Goal: Transaction & Acquisition: Download file/media

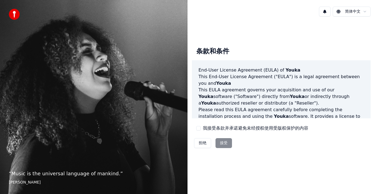
click at [202, 127] on div "我接受条款并承诺避免未经授权使用受版权保护的内容" at bounding box center [253, 128] width 112 height 7
click at [200, 129] on button "我接受条款并承诺避免未经授权使用受版权保护的内容" at bounding box center [199, 128] width 4 height 4
click at [223, 143] on button "接受" at bounding box center [224, 143] width 16 height 10
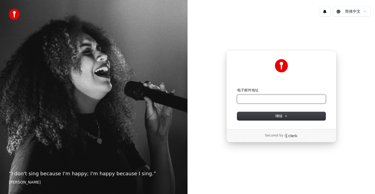
click at [247, 97] on input "电子邮件地址" at bounding box center [281, 99] width 89 height 8
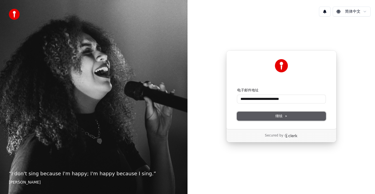
click at [274, 113] on button "继续" at bounding box center [281, 116] width 89 height 8
type input "**********"
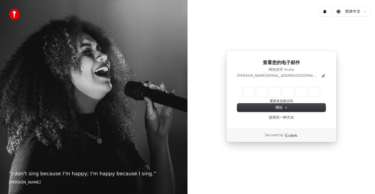
click at [244, 90] on input "Enter verification code" at bounding box center [281, 92] width 77 height 10
type input "******"
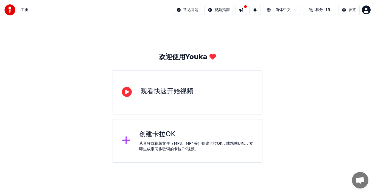
click at [160, 137] on div "创建卡拉OK" at bounding box center [196, 134] width 114 height 9
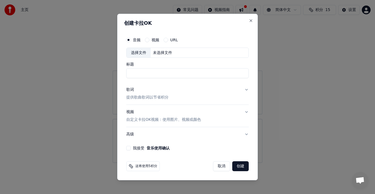
type input "*"
type input "***"
click at [129, 148] on button "我接受 音乐使用确认" at bounding box center [128, 148] width 4 height 4
click at [241, 166] on button "创建" at bounding box center [241, 166] width 16 height 10
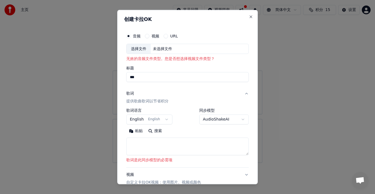
click at [165, 119] on body "**********" at bounding box center [187, 81] width 375 height 163
click at [184, 130] on body "**********" at bounding box center [187, 81] width 375 height 163
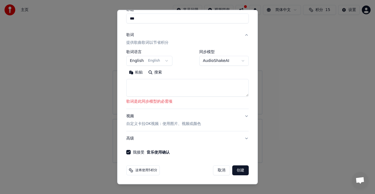
scroll to position [4, 0]
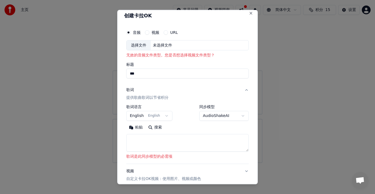
click at [138, 140] on textarea at bounding box center [187, 143] width 123 height 18
click at [156, 126] on button "搜索" at bounding box center [155, 127] width 19 height 9
click at [140, 46] on div "选择文件" at bounding box center [139, 45] width 24 height 10
click at [151, 32] on div "视频" at bounding box center [152, 32] width 14 height 4
click at [148, 34] on button "视频" at bounding box center [147, 32] width 4 height 4
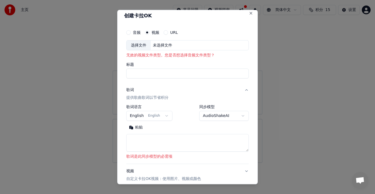
click at [136, 72] on input "标题" at bounding box center [187, 73] width 123 height 10
type input "***"
click at [172, 89] on button "歌词 提供歌曲歌词以节省积分" at bounding box center [187, 94] width 123 height 22
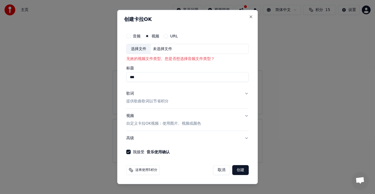
click at [154, 36] on label "视频" at bounding box center [156, 36] width 8 height 4
click at [150, 36] on button "视频" at bounding box center [147, 36] width 4 height 4
click at [128, 35] on button "音频" at bounding box center [128, 36] width 4 height 4
click at [156, 35] on label "视频" at bounding box center [156, 36] width 8 height 4
click at [150, 35] on button "视频" at bounding box center [147, 36] width 4 height 4
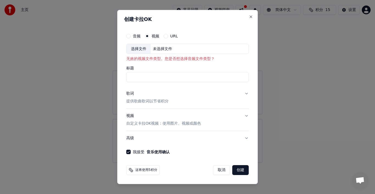
click at [152, 123] on p "自定义卡拉OK视频：使用图片、视频或颜色" at bounding box center [163, 123] width 75 height 5
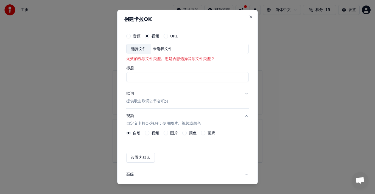
click at [144, 157] on button "设置为默认" at bounding box center [140, 158] width 29 height 10
click at [166, 35] on button "URL" at bounding box center [166, 36] width 4 height 4
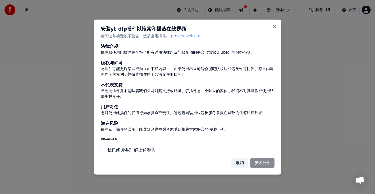
click at [239, 161] on button "取消" at bounding box center [240, 163] width 16 height 10
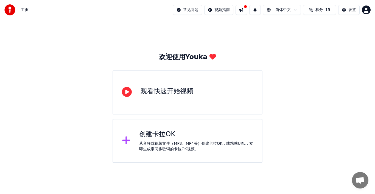
click at [161, 93] on div "观看快速开始视频" at bounding box center [167, 91] width 53 height 9
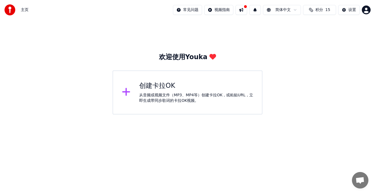
click at [156, 89] on div "创建卡拉OK" at bounding box center [196, 85] width 114 height 9
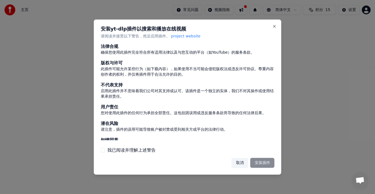
click at [236, 162] on button "取消" at bounding box center [240, 163] width 16 height 10
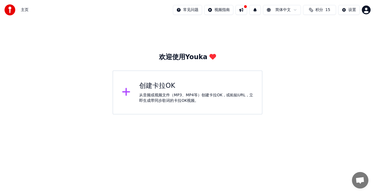
click at [155, 85] on div "创建卡拉OK" at bounding box center [196, 85] width 114 height 9
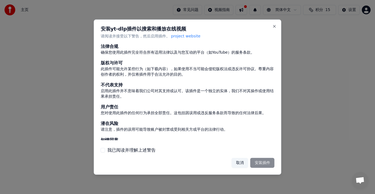
click at [263, 163] on div "取消 安装插件" at bounding box center [253, 163] width 43 height 10
click at [276, 24] on button "Close" at bounding box center [275, 26] width 4 height 4
click at [274, 27] on button "Close" at bounding box center [275, 26] width 4 height 4
click at [241, 162] on button "取消" at bounding box center [240, 163] width 16 height 10
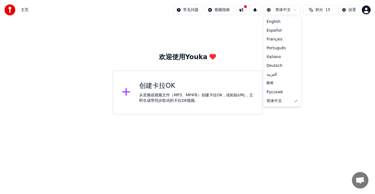
click at [289, 9] on html "主页 常见问题 视频指南 简体中文 积分 15 设置 欢迎使用Youka 创建卡拉OK 从音频或视频文件（MP3、MP4等）创建卡拉OK，或粘贴URL，立即生…" at bounding box center [187, 57] width 375 height 114
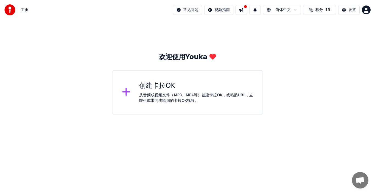
click at [289, 9] on html "主页 常见问题 视频指南 简体中文 积分 15 设置 欢迎使用Youka 创建卡拉OK 从音频或视频文件（MP3、MP4等）创建卡拉OK，或粘贴URL，立即生…" at bounding box center [187, 57] width 375 height 114
drag, startPoint x: 151, startPoint y: 89, endPoint x: 150, endPoint y: 94, distance: 5.6
click at [150, 94] on div "创建卡拉OK 从音频或视频文件（MP3、MP4等）创建卡拉OK，或粘贴URL，立即生成带同步歌词的卡拉OK视频。" at bounding box center [196, 92] width 114 height 22
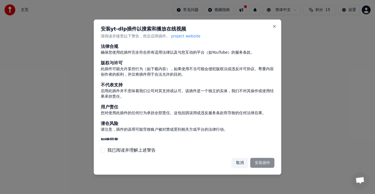
click at [104, 150] on button "我已阅读并理解上述警告" at bounding box center [103, 150] width 4 height 4
click at [263, 163] on button "安装插件" at bounding box center [263, 163] width 24 height 10
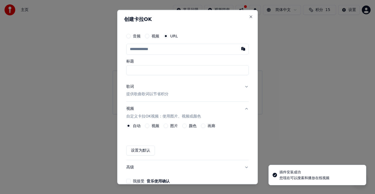
click at [148, 37] on button "视频" at bounding box center [147, 36] width 4 height 4
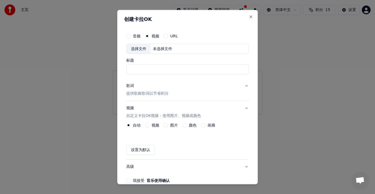
click at [131, 47] on div "选择文件" at bounding box center [139, 49] width 24 height 10
type input "**********"
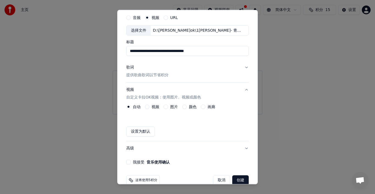
scroll to position [28, 0]
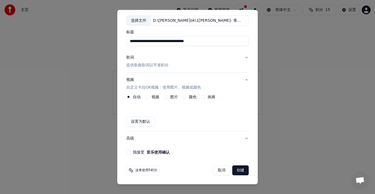
click at [238, 172] on button "创建" at bounding box center [241, 170] width 16 height 10
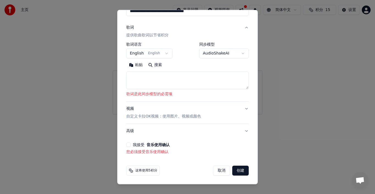
scroll to position [59, 0]
click at [129, 145] on button "我接受 音乐使用确认" at bounding box center [128, 144] width 4 height 4
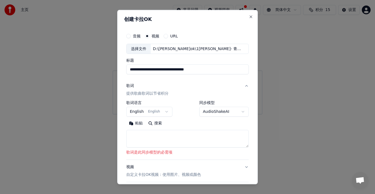
scroll to position [0, 22]
drag, startPoint x: 157, startPoint y: 68, endPoint x: 236, endPoint y: 68, distance: 79.2
click at [236, 68] on input "**********" at bounding box center [185, 69] width 118 height 10
select select
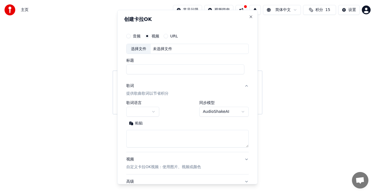
scroll to position [0, 0]
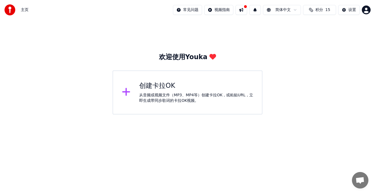
click at [162, 90] on div "创建卡拉OK" at bounding box center [196, 85] width 114 height 9
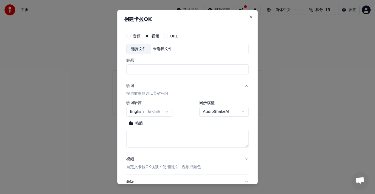
click at [162, 90] on body "**********" at bounding box center [187, 57] width 375 height 114
click at [137, 48] on div "选择文件" at bounding box center [139, 49] width 24 height 10
type input "**********"
click at [134, 137] on textarea at bounding box center [187, 139] width 123 height 18
click at [139, 121] on button "粘贴" at bounding box center [135, 123] width 19 height 9
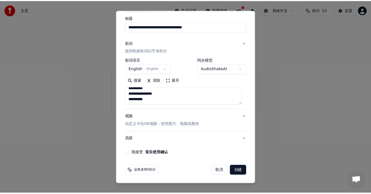
scroll to position [43, 0]
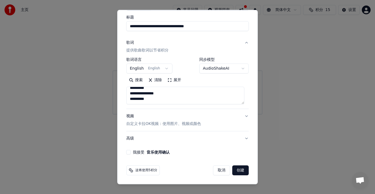
click at [127, 153] on button "我接受 音乐使用确认" at bounding box center [128, 152] width 4 height 4
click at [237, 171] on button "创建" at bounding box center [241, 170] width 16 height 10
type textarea "**********"
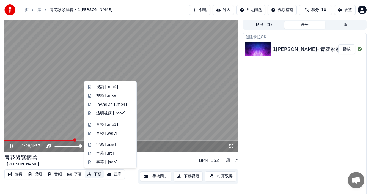
click at [96, 174] on button "下载" at bounding box center [94, 174] width 19 height 8
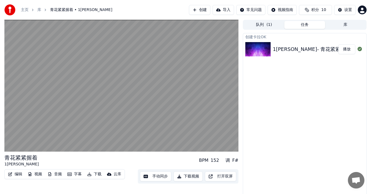
click at [189, 176] on button "下载视频" at bounding box center [187, 176] width 29 height 10
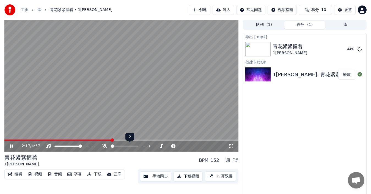
click at [105, 147] on icon at bounding box center [104, 146] width 5 height 4
click at [105, 147] on icon at bounding box center [104, 146] width 3 height 4
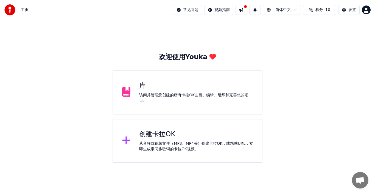
click at [163, 140] on div "创建卡拉OK 从音频或视频文件（MP3、MP4等）创建卡拉OK，或粘贴URL，立即生成带同步歌词的卡拉OK视频。" at bounding box center [196, 141] width 114 height 22
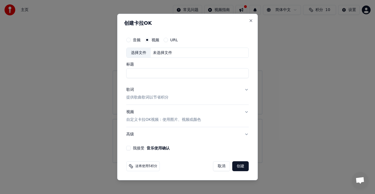
click at [163, 140] on button "高级" at bounding box center [187, 134] width 123 height 14
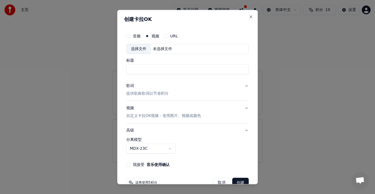
click at [138, 49] on div "选择文件" at bounding box center [139, 49] width 24 height 10
type input "*********"
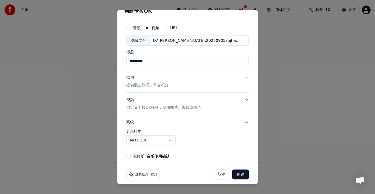
scroll to position [12, 0]
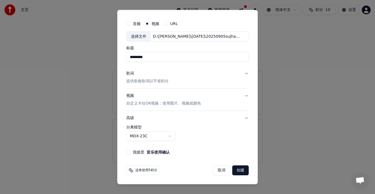
click at [129, 153] on button "我接受 音乐使用确认" at bounding box center [128, 152] width 4 height 4
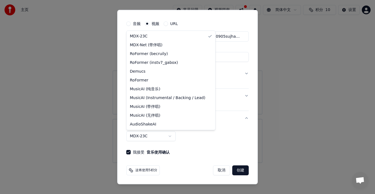
click at [170, 136] on body "**********" at bounding box center [187, 81] width 375 height 163
click at [79, 117] on div at bounding box center [187, 97] width 375 height 194
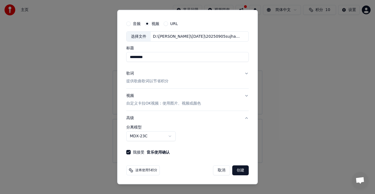
click at [234, 170] on button "创建" at bounding box center [241, 170] width 16 height 10
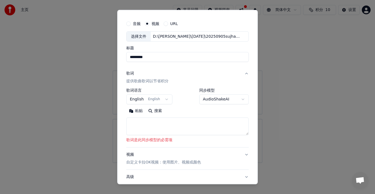
click at [139, 122] on textarea at bounding box center [187, 126] width 123 height 18
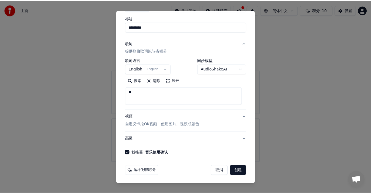
scroll to position [43, 0]
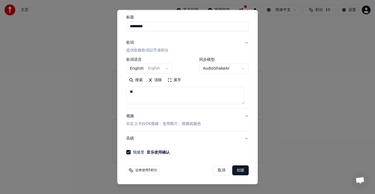
type textarea "**"
click at [235, 170] on button "创建" at bounding box center [241, 170] width 16 height 10
select select "**"
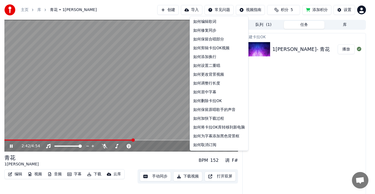
click at [218, 9] on html "主页 库 青花 • 1周傳雄 创建 导入 常见问题 视频指南 积分 5 添加积分 设置 2:42 / 4:54 青花 1周傳雄 BPM 152 调 F# 编辑…" at bounding box center [187, 97] width 375 height 194
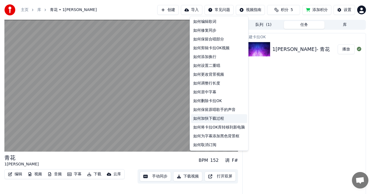
click at [213, 117] on div "如何加快下载过程" at bounding box center [219, 118] width 56 height 9
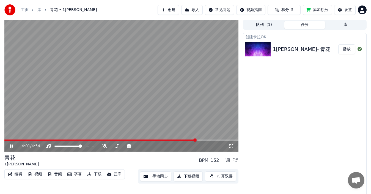
click at [96, 173] on button "下载" at bounding box center [94, 174] width 19 height 8
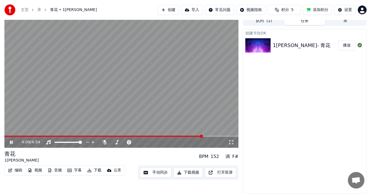
click at [190, 172] on button "下载视频" at bounding box center [187, 172] width 29 height 10
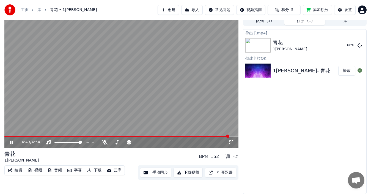
click at [194, 9] on button "导入" at bounding box center [191, 10] width 21 height 10
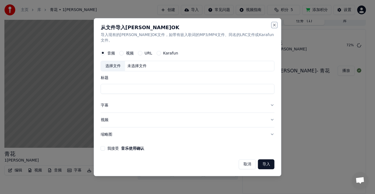
click at [273, 27] on button "Close" at bounding box center [275, 25] width 4 height 4
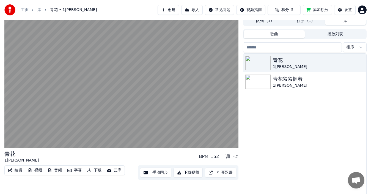
click at [347, 21] on button "库" at bounding box center [345, 21] width 41 height 8
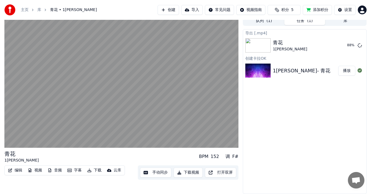
click at [308, 22] on span "( 1 )" at bounding box center [309, 20] width 5 height 5
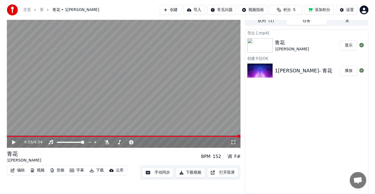
scroll to position [0, 0]
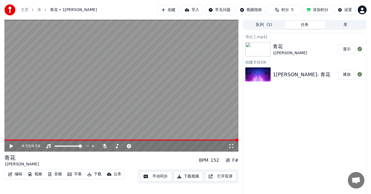
click at [261, 25] on button "队列 ( 1 )" at bounding box center [264, 25] width 41 height 8
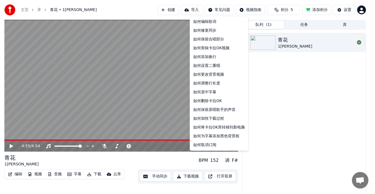
click at [222, 10] on html "主页 库 青花 • 1周傳雄 创建 导入 常见问题 视频指南 积分 5 添加积分 设置 4:55 / 4:54 青花 1周傳雄 BPM 152 调 F# 编辑…" at bounding box center [187, 97] width 375 height 194
click at [211, 128] on div "如何将卡拉OK库转移到新电脑" at bounding box center [219, 127] width 56 height 9
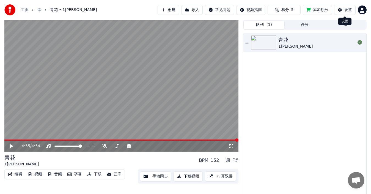
click at [346, 9] on div "设置" at bounding box center [348, 9] width 8 height 5
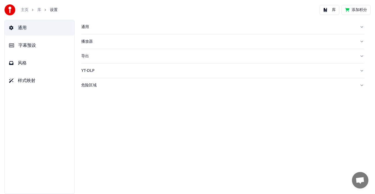
click at [87, 43] on div "播放器" at bounding box center [218, 41] width 274 height 5
click at [30, 45] on span "字幕预设" at bounding box center [27, 45] width 18 height 7
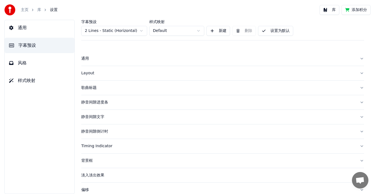
click at [22, 62] on span "风格" at bounding box center [22, 63] width 9 height 7
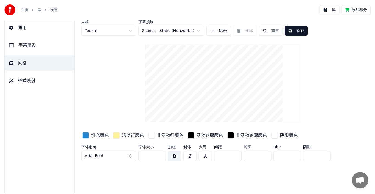
click at [31, 81] on span "样式映射" at bounding box center [27, 80] width 18 height 7
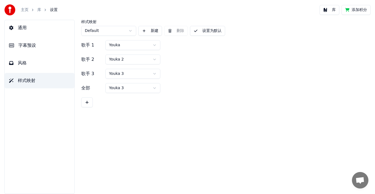
click at [15, 26] on button "通用" at bounding box center [40, 27] width 70 height 15
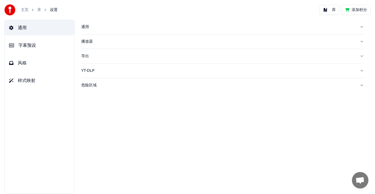
click at [89, 42] on div "播放器" at bounding box center [218, 41] width 274 height 5
click at [220, 12] on div "主页 库 设置 库 添加积分" at bounding box center [187, 10] width 375 height 20
